Goal: Transaction & Acquisition: Download file/media

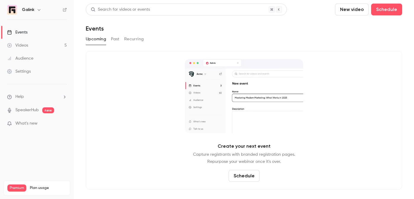
click at [40, 59] on link "Audience" at bounding box center [37, 58] width 74 height 13
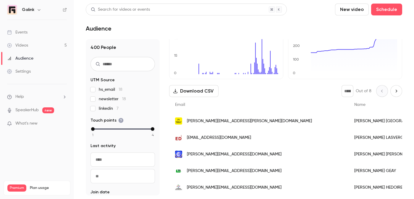
scroll to position [47, 0]
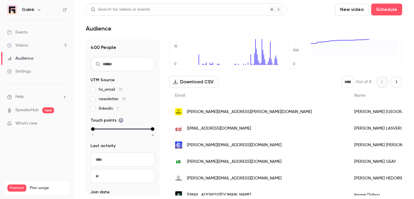
click at [21, 66] on link "Settings" at bounding box center [37, 71] width 74 height 13
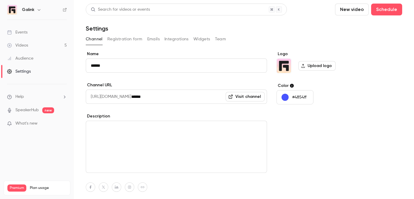
click at [22, 38] on link "Events" at bounding box center [37, 32] width 74 height 13
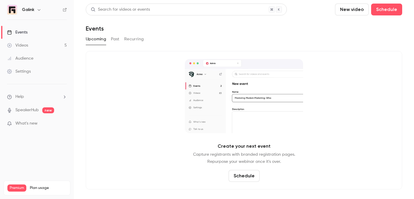
click at [22, 43] on div "Videos" at bounding box center [17, 45] width 21 height 6
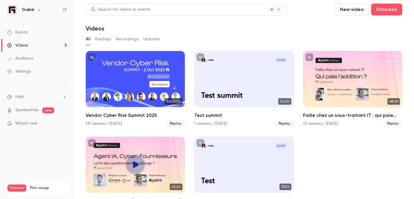
click at [107, 42] on button "Replays" at bounding box center [103, 38] width 16 height 9
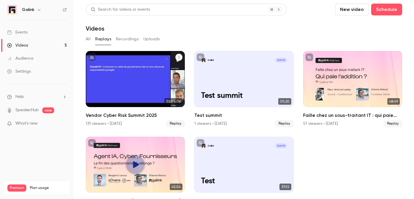
click at [110, 74] on div "Vendor Cyber Risk Summit 2025" at bounding box center [135, 79] width 99 height 56
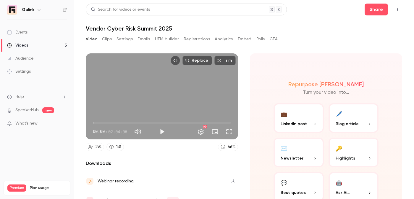
click at [110, 42] on button "Clips" at bounding box center [107, 38] width 10 height 9
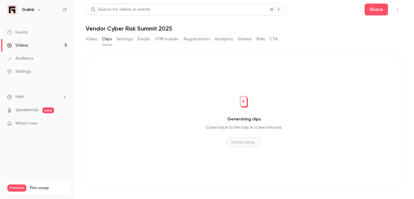
click at [121, 41] on button "Settings" at bounding box center [125, 38] width 16 height 9
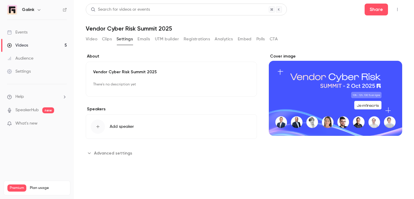
click at [397, 12] on button "Top Bar Actions" at bounding box center [397, 9] width 9 height 9
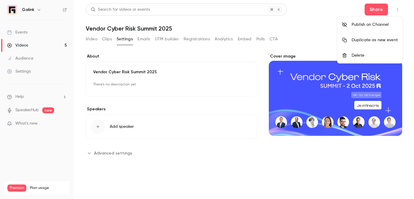
click at [185, 55] on div at bounding box center [207, 99] width 414 height 199
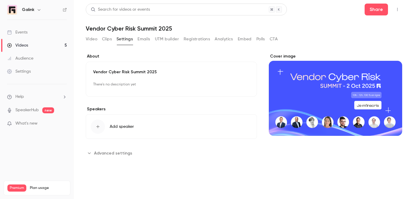
click at [13, 10] on img at bounding box center [11, 9] width 9 height 9
click at [14, 34] on div "Events" at bounding box center [17, 32] width 20 height 6
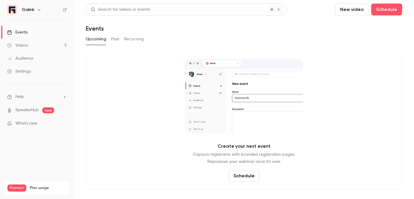
click at [20, 123] on span "What's new" at bounding box center [26, 123] width 22 height 6
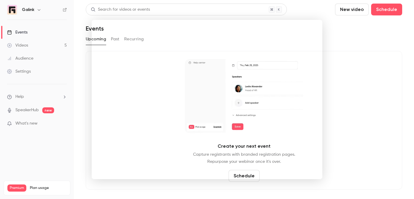
click at [19, 124] on div at bounding box center [207, 99] width 414 height 199
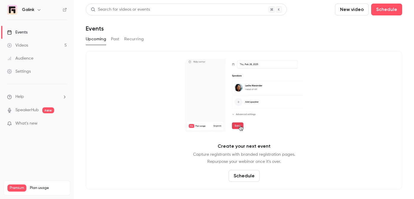
click at [25, 97] on li "Help" at bounding box center [37, 97] width 60 height 6
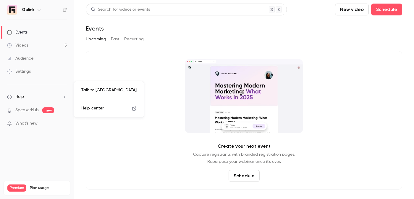
click at [98, 108] on span "Help center" at bounding box center [92, 108] width 22 height 6
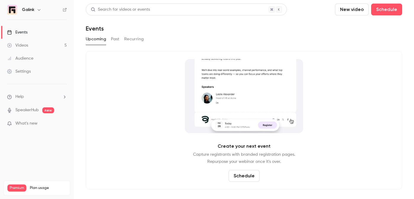
click at [115, 38] on button "Past" at bounding box center [115, 38] width 9 height 9
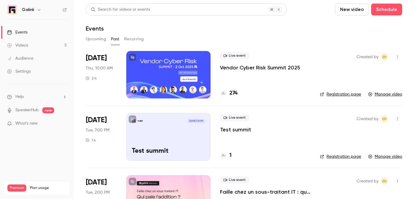
click at [271, 67] on p "Vendor Cyber Risk Summit 2025" at bounding box center [260, 67] width 80 height 7
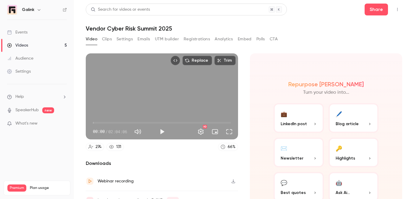
scroll to position [30, 0]
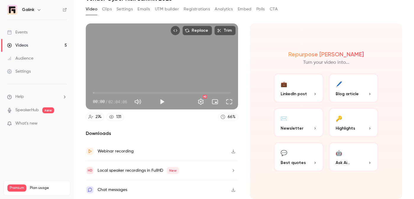
click at [218, 149] on div "Webinar recording" at bounding box center [162, 150] width 152 height 19
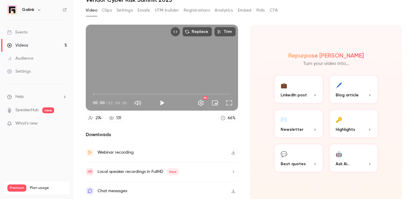
scroll to position [0, 0]
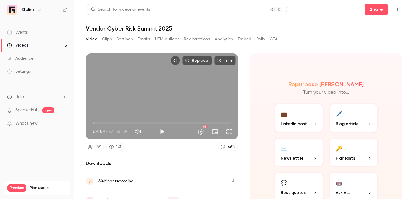
click at [108, 40] on button "Clips" at bounding box center [107, 38] width 10 height 9
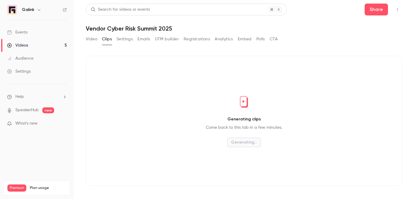
click at [125, 39] on button "Settings" at bounding box center [125, 38] width 16 height 9
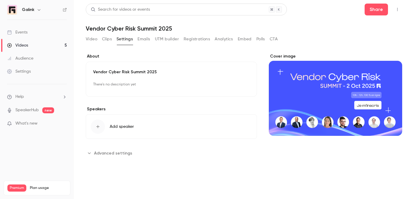
click at [142, 39] on button "Emails" at bounding box center [144, 38] width 12 height 9
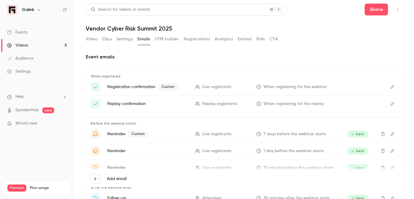
click at [175, 38] on button "UTM builder" at bounding box center [167, 38] width 24 height 9
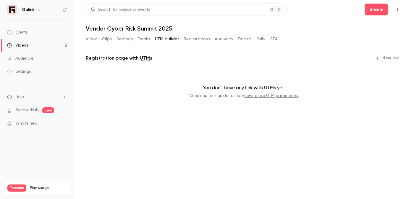
click at [198, 39] on button "Registrations" at bounding box center [197, 38] width 26 height 9
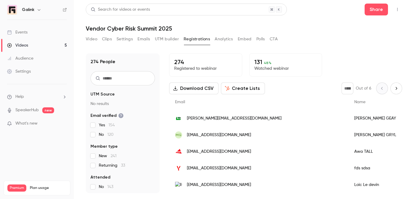
click at [231, 37] on button "Analytics" at bounding box center [224, 38] width 18 height 9
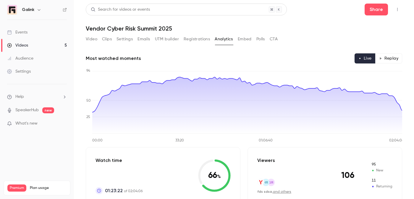
click at [249, 38] on button "Embed" at bounding box center [245, 38] width 14 height 9
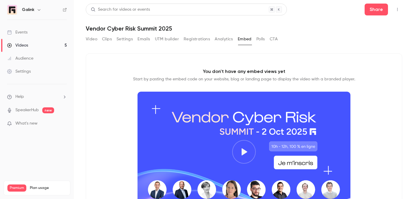
click at [260, 39] on button "Polls" at bounding box center [261, 38] width 9 height 9
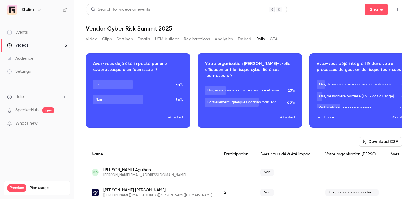
click at [276, 37] on button "CTA" at bounding box center [274, 38] width 8 height 9
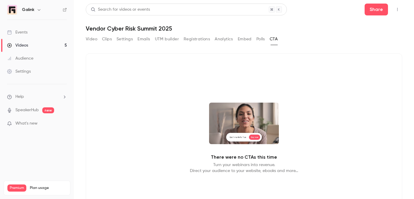
click at [396, 7] on icon "Top Bar Actions" at bounding box center [397, 9] width 5 height 4
click at [396, 7] on div at bounding box center [207, 99] width 414 height 199
click at [93, 36] on button "Video" at bounding box center [92, 38] width 12 height 9
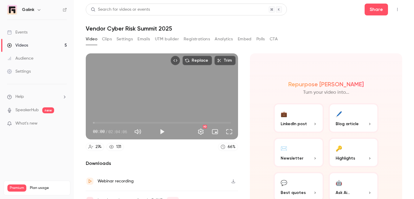
click at [174, 94] on div "Replace Trim 00:00 00:00 / 02:04:06 HD" at bounding box center [162, 96] width 152 height 86
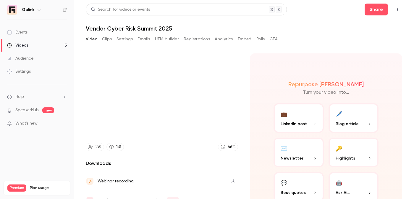
type input "****"
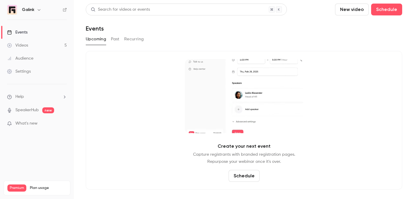
click at [116, 38] on button "Past" at bounding box center [115, 38] width 9 height 9
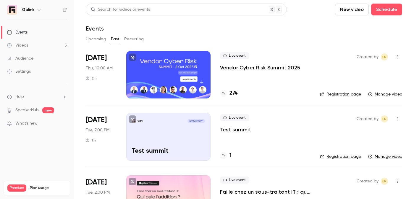
click at [107, 63] on div "Oct 2 Thu, 10:00 AM 2 h" at bounding box center [101, 74] width 31 height 47
click at [185, 60] on div at bounding box center [168, 74] width 84 height 47
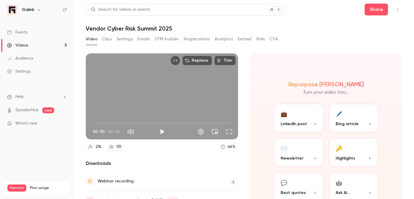
scroll to position [30, 0]
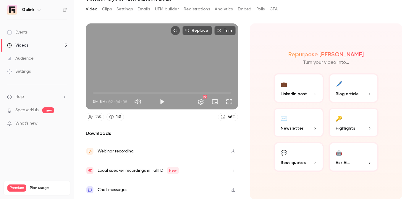
click at [332, 89] on button "🖊️ Blog article" at bounding box center [354, 88] width 50 height 30
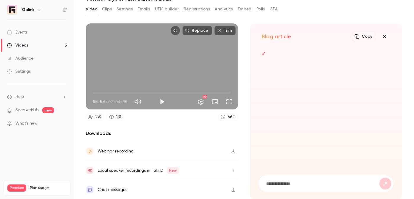
click at [387, 37] on icon "button" at bounding box center [384, 36] width 7 height 5
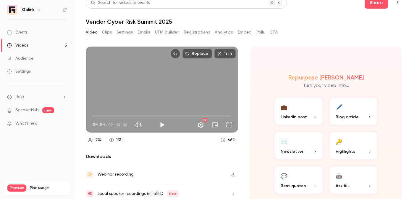
scroll to position [0, 0]
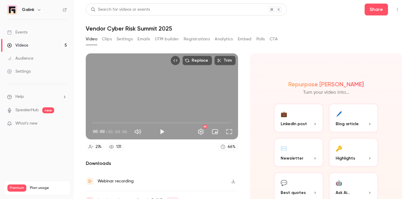
click at [300, 127] on button "💼 LinkedIn post" at bounding box center [299, 118] width 50 height 30
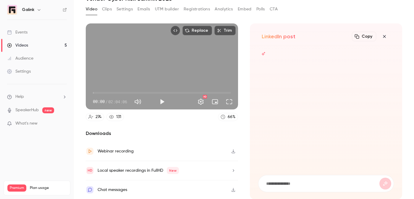
click at [387, 36] on icon "button" at bounding box center [384, 36] width 7 height 5
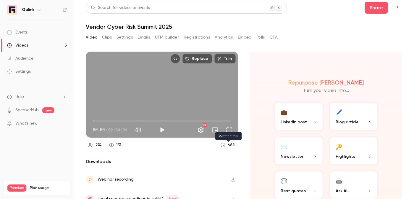
scroll to position [0, 0]
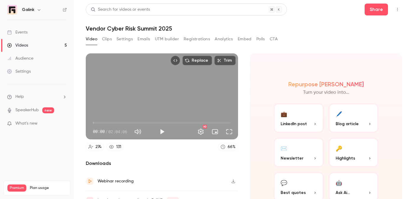
click at [108, 37] on button "Clips" at bounding box center [107, 38] width 10 height 9
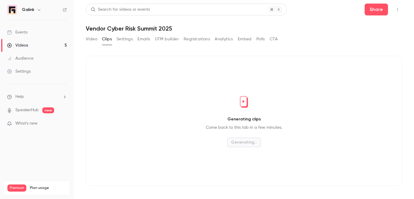
click at [125, 42] on button "Settings" at bounding box center [125, 38] width 16 height 9
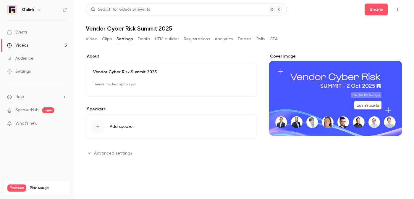
click at [148, 37] on button "Emails" at bounding box center [144, 38] width 12 height 9
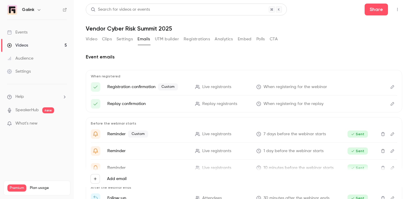
click at [179, 39] on div "Video Clips Settings Emails UTM builder Registrations Analytics Embed Polls CTA" at bounding box center [182, 38] width 192 height 9
click at [195, 40] on button "Registrations" at bounding box center [197, 38] width 26 height 9
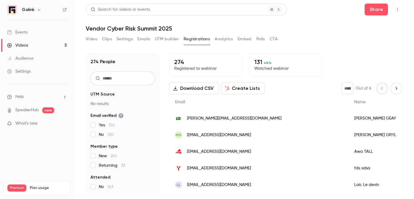
click at [220, 40] on button "Analytics" at bounding box center [224, 38] width 18 height 9
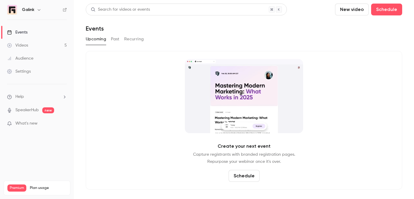
click at [116, 40] on button "Past" at bounding box center [115, 38] width 9 height 9
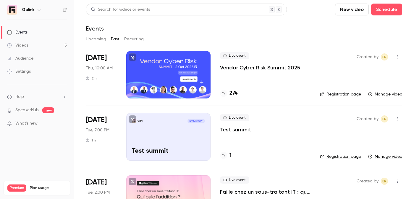
click at [106, 67] on span "Thu, 10:00 AM" at bounding box center [99, 68] width 27 height 6
click at [92, 57] on span "[DATE]" at bounding box center [96, 57] width 21 height 9
click at [173, 59] on div at bounding box center [168, 74] width 84 height 47
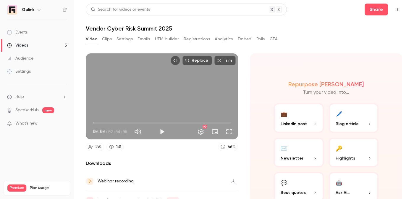
click at [264, 38] on button "Polls" at bounding box center [261, 38] width 9 height 9
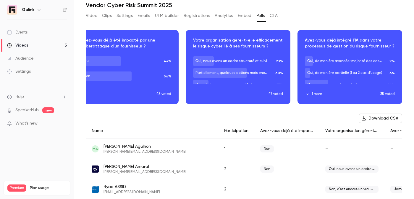
scroll to position [124, 0]
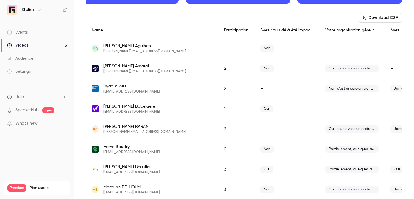
click at [387, 15] on button "Download CSV" at bounding box center [381, 17] width 44 height 9
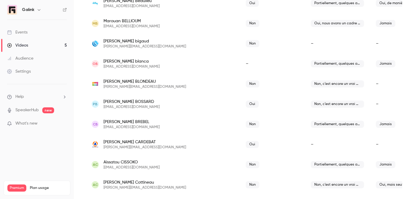
scroll to position [427, 0]
